Goal: Check status: Check status

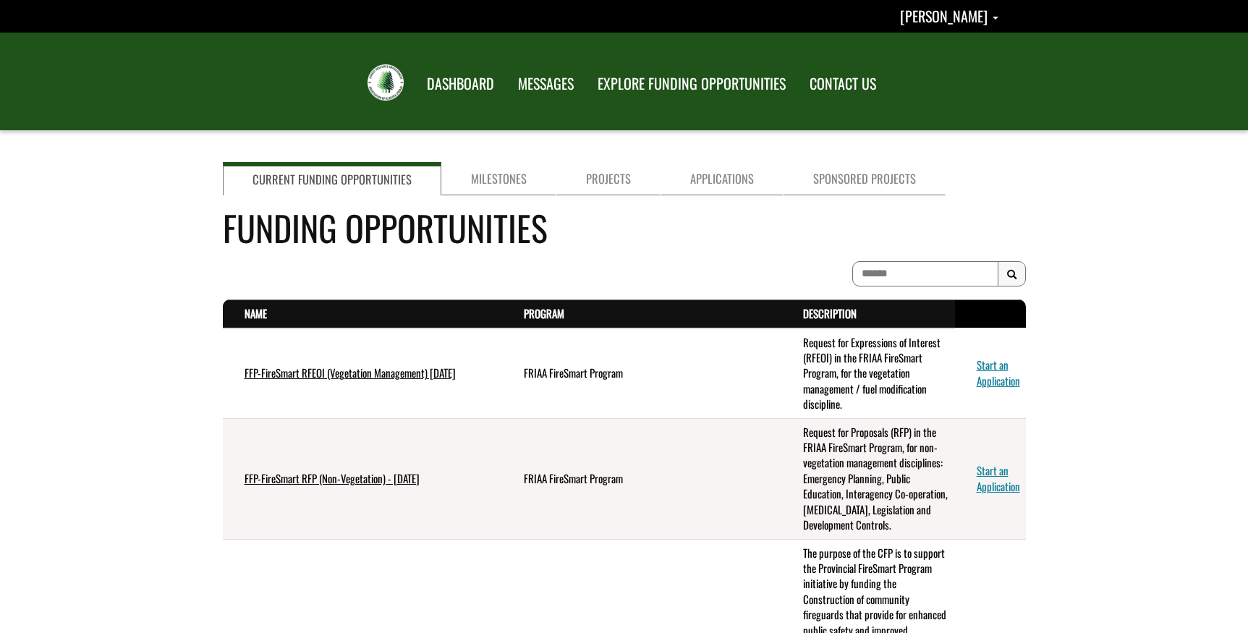
scroll to position [1830, 0]
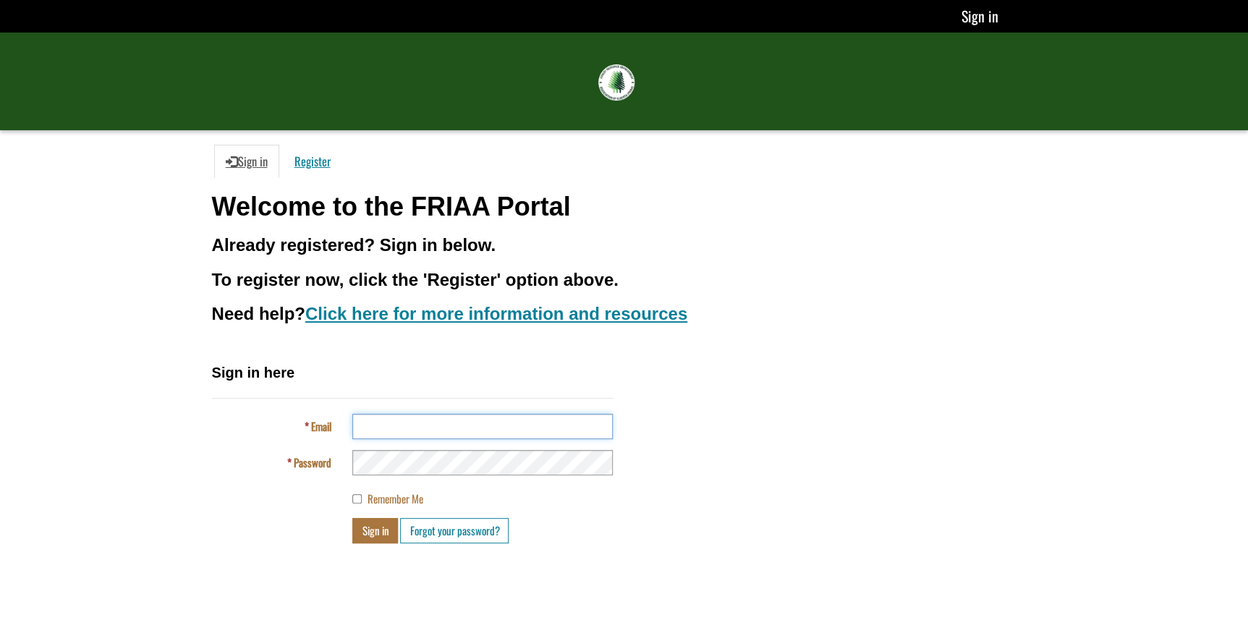
click at [412, 420] on input "Email" at bounding box center [482, 426] width 260 height 25
type input "**********"
click at [352, 518] on button "Sign in" at bounding box center [375, 530] width 46 height 25
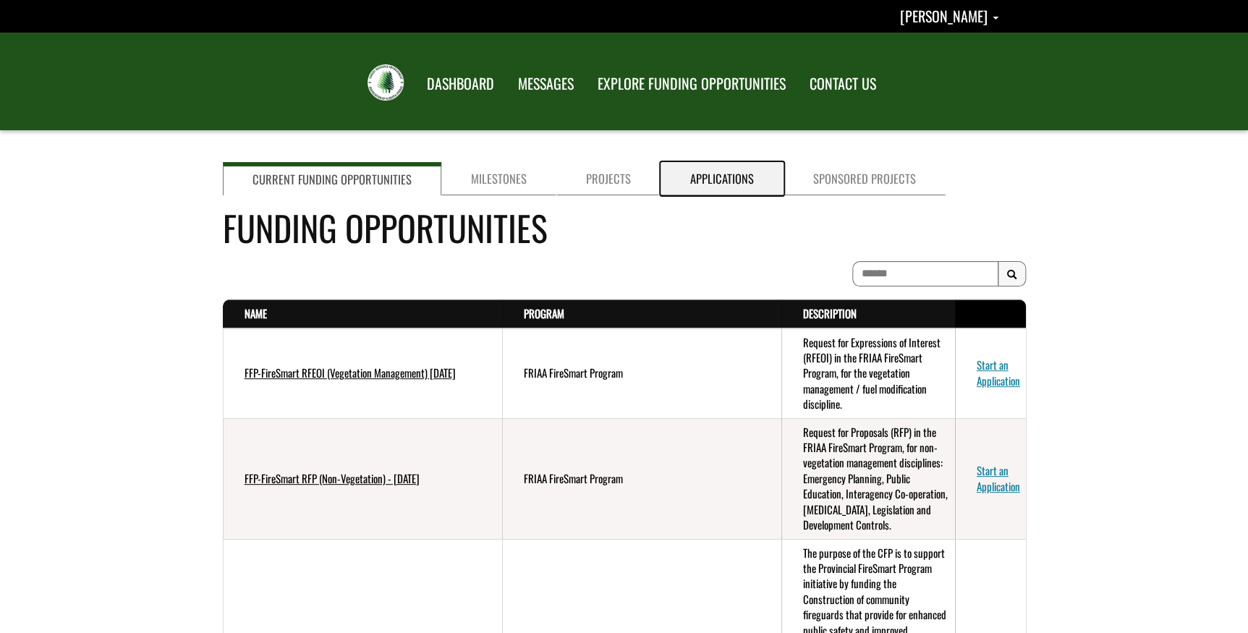
click at [710, 174] on link "Applications" at bounding box center [722, 178] width 123 height 33
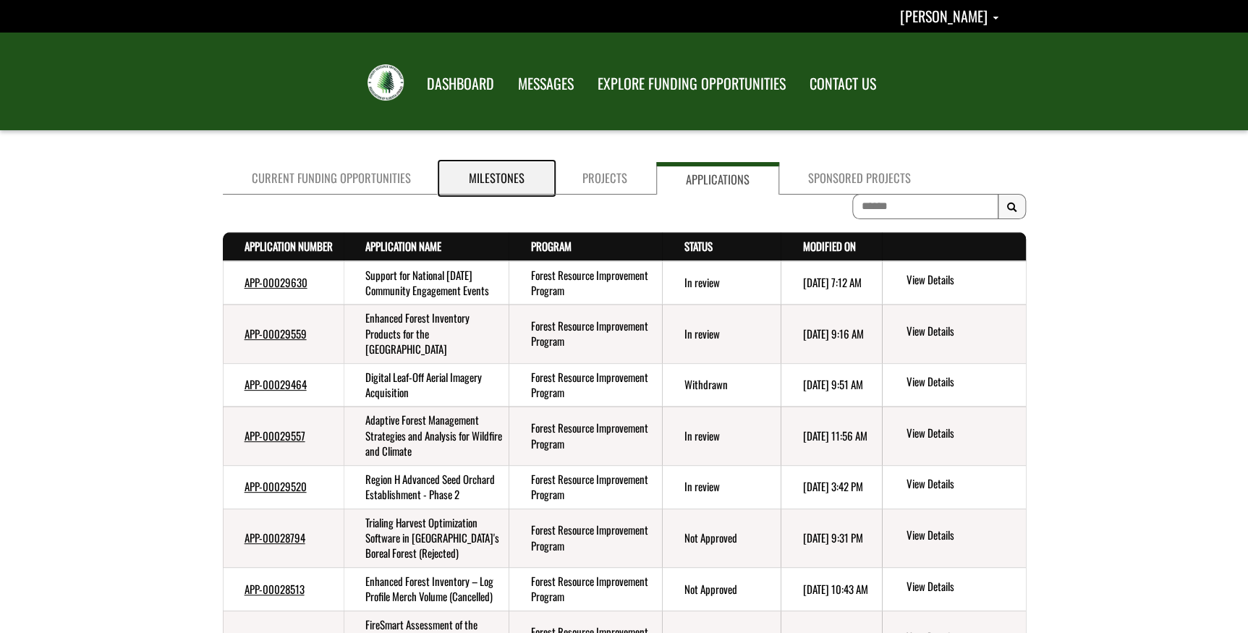
click at [476, 184] on link "Milestones" at bounding box center [497, 178] width 114 height 33
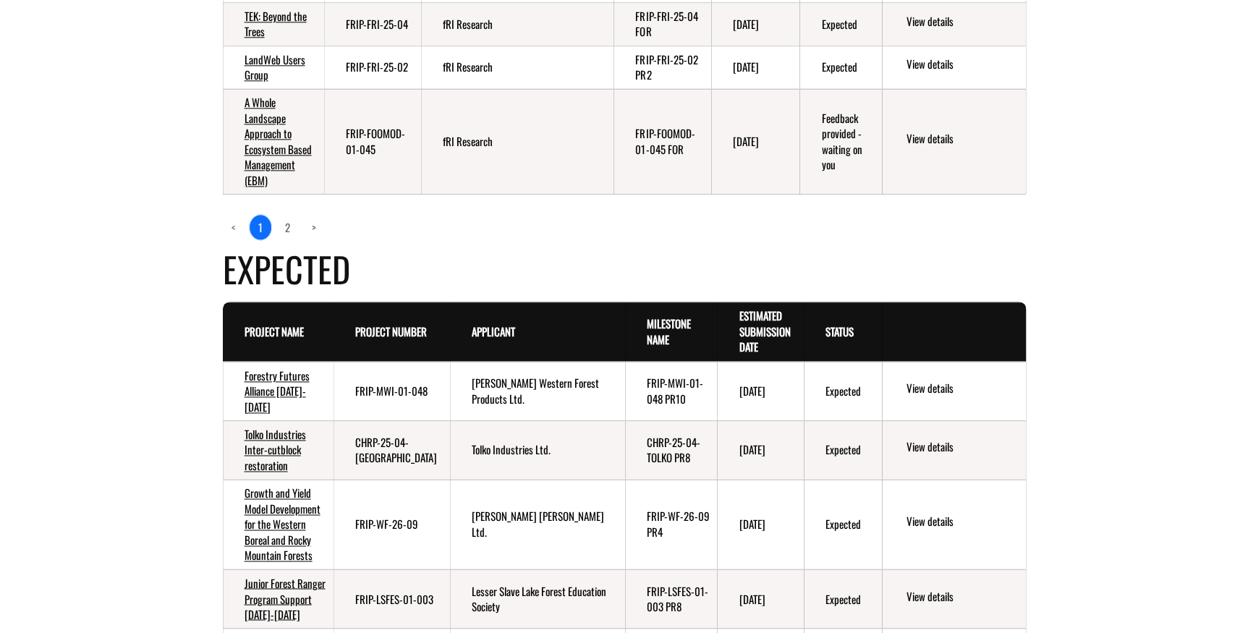
scroll to position [854, 0]
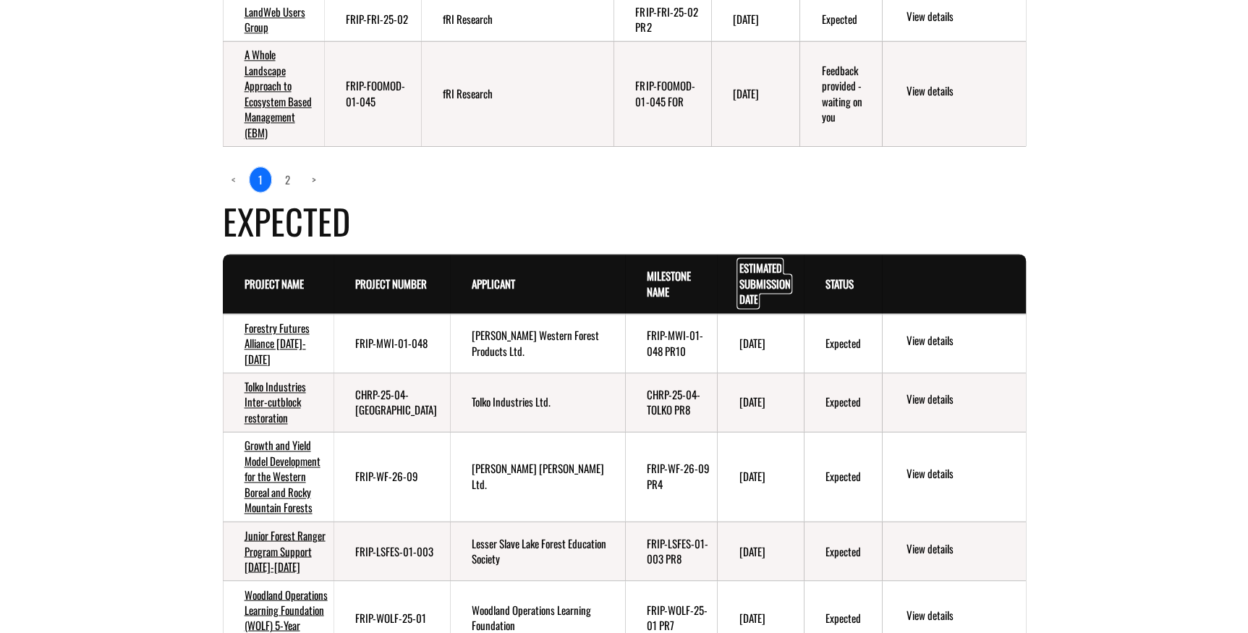
click at [747, 266] on link "Estimated Submission Date . sort descending" at bounding box center [764, 283] width 51 height 47
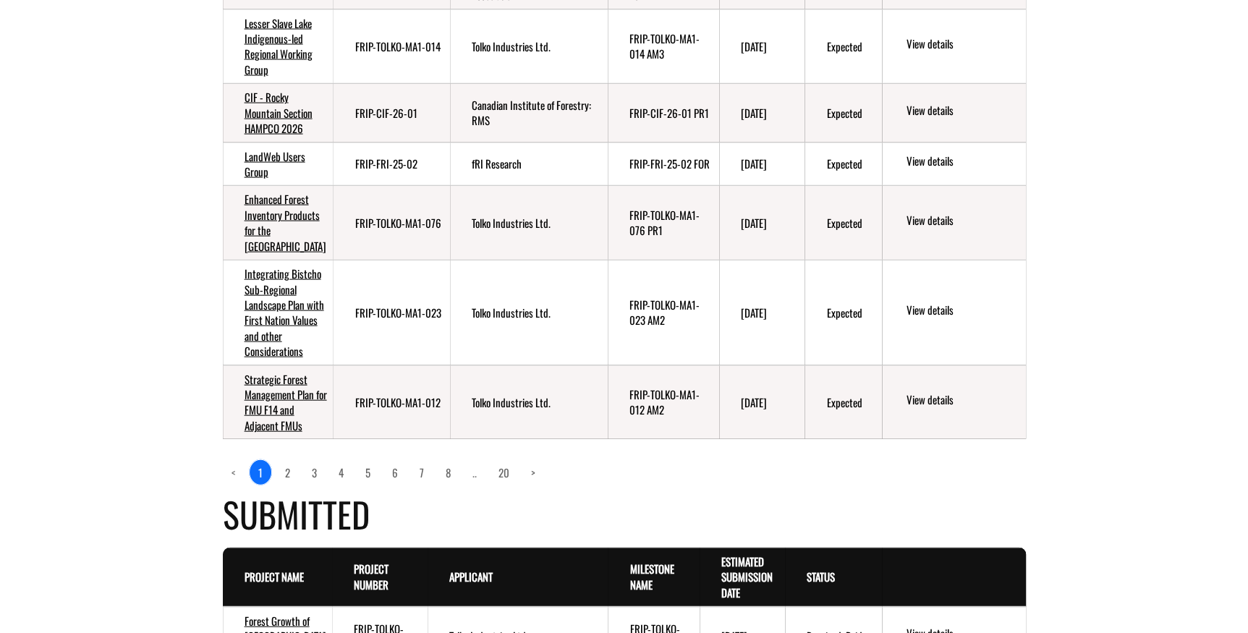
scroll to position [1447, 0]
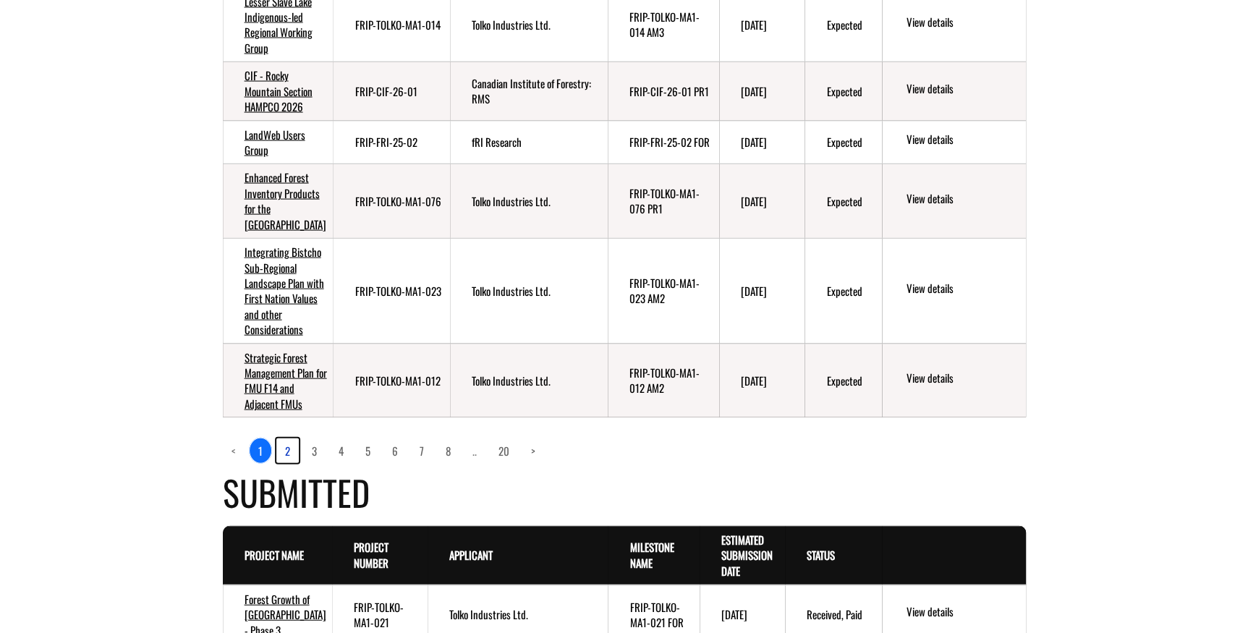
click at [287, 463] on link "2" at bounding box center [287, 450] width 22 height 25
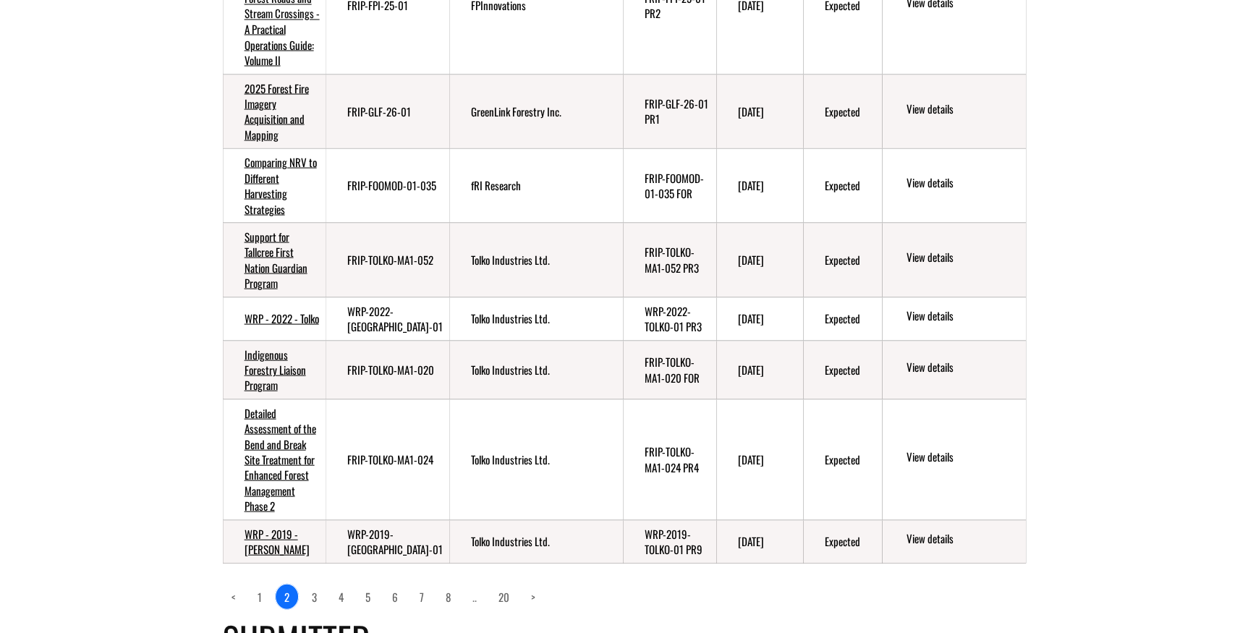
scroll to position [1381, 0]
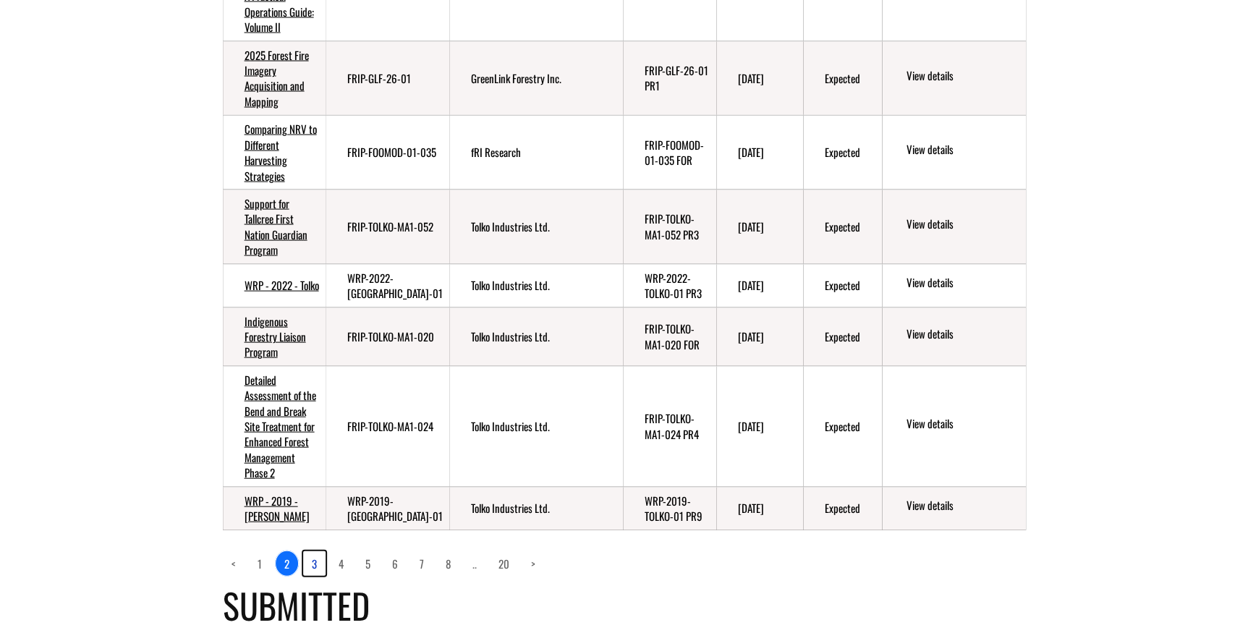
click at [313, 562] on link "3" at bounding box center [314, 563] width 22 height 25
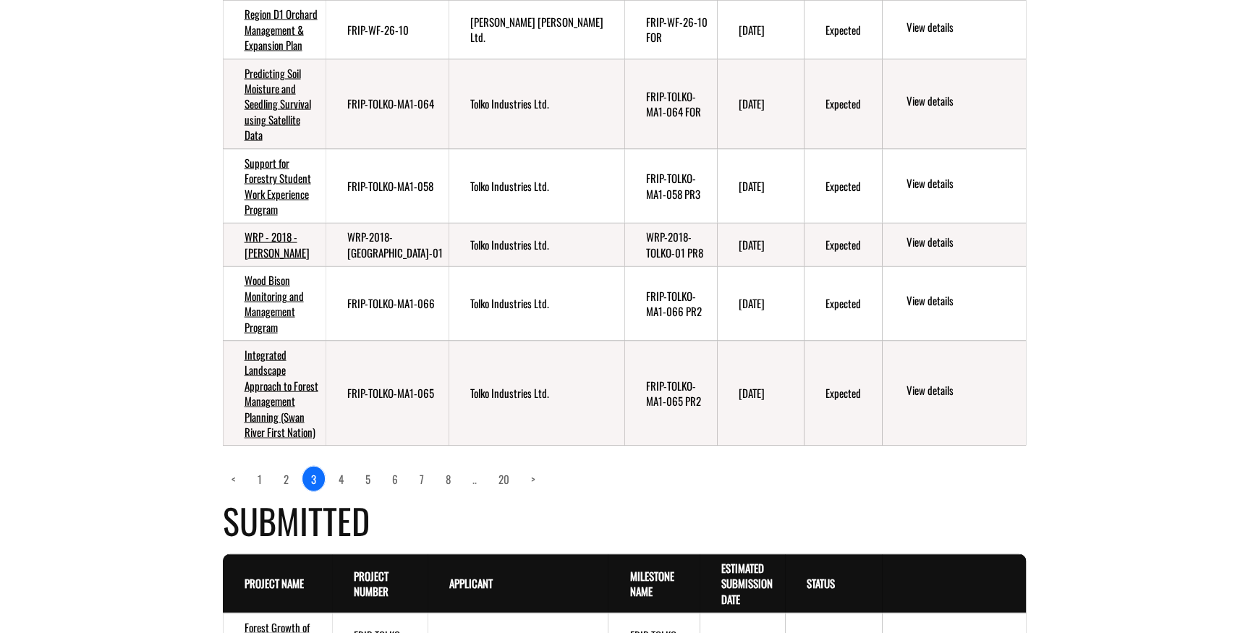
scroll to position [1447, 0]
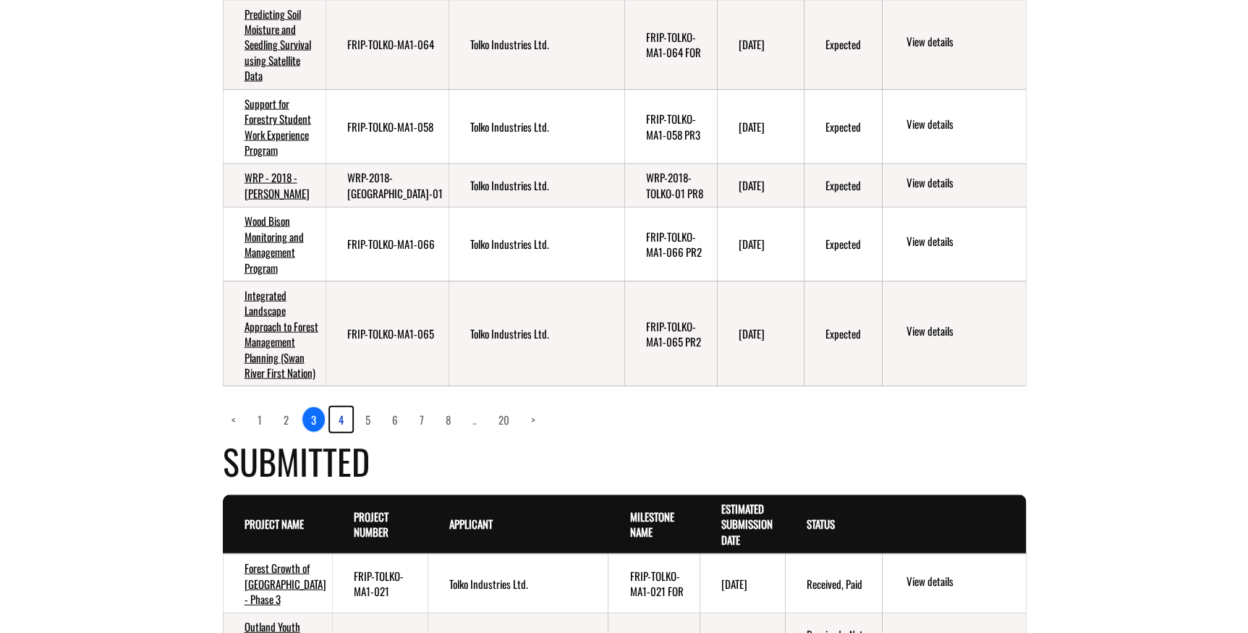
click at [340, 432] on link "4" at bounding box center [341, 419] width 22 height 25
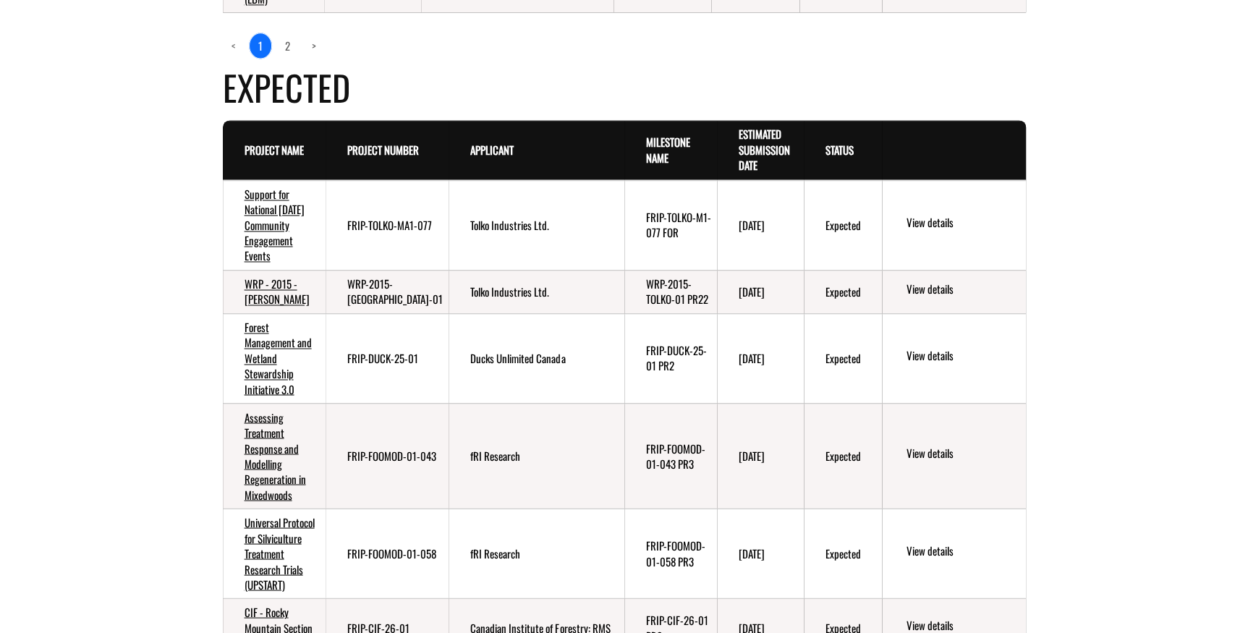
scroll to position [986, 0]
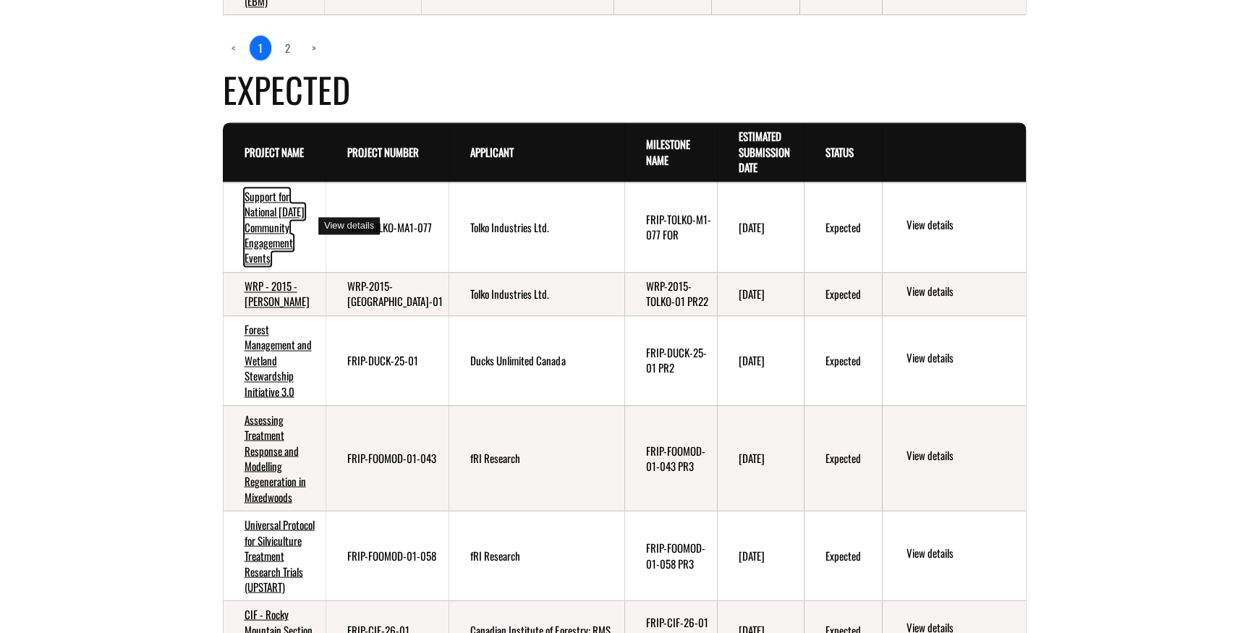
click at [268, 230] on link "Support for National Forest Week Community Engagement Events" at bounding box center [275, 227] width 60 height 78
